Goal: Navigation & Orientation: Find specific page/section

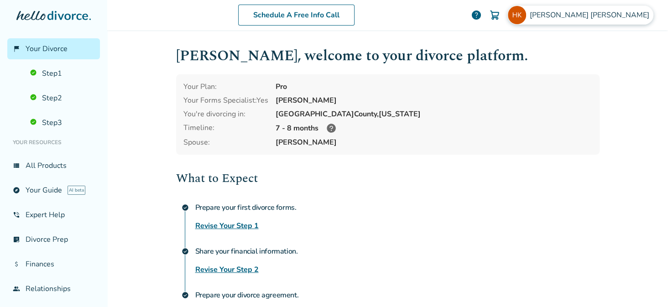
click at [609, 15] on span "[PERSON_NAME]" at bounding box center [591, 15] width 123 height 10
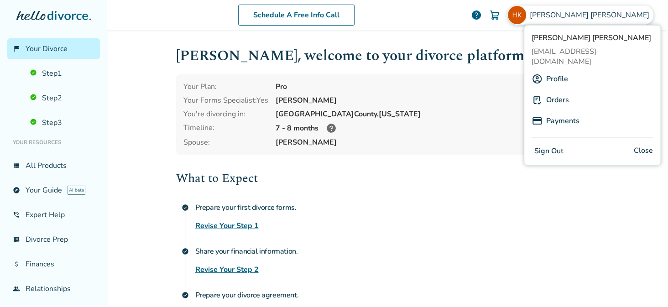
click at [560, 70] on link "Profile" at bounding box center [557, 78] width 22 height 17
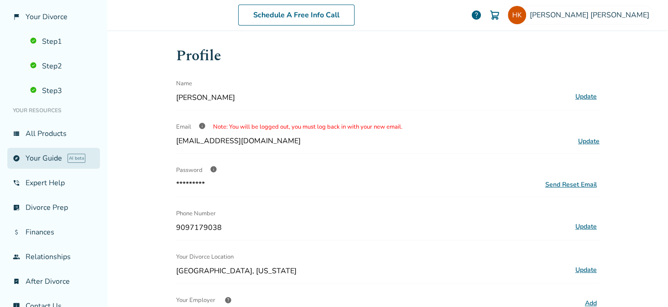
scroll to position [49, 0]
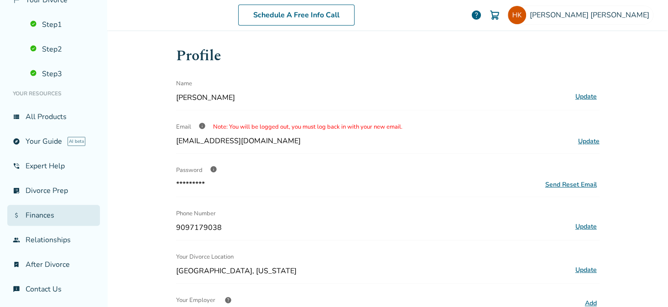
click at [51, 214] on link "attach_money Finances" at bounding box center [53, 215] width 93 height 21
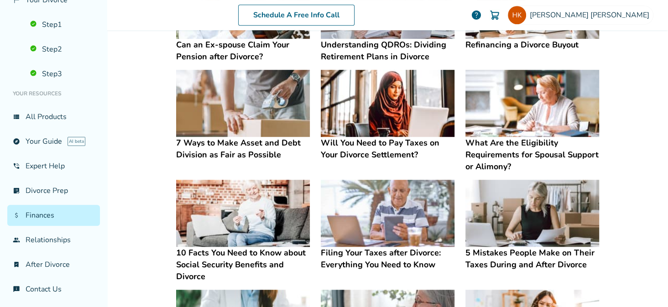
scroll to position [237, 0]
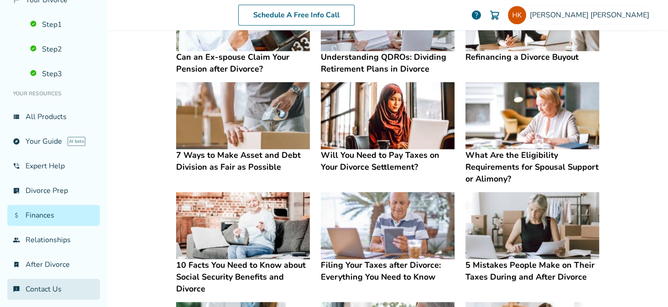
click at [51, 288] on link "chat_info Contact Us" at bounding box center [53, 289] width 93 height 21
